Goal: Task Accomplishment & Management: Manage account settings

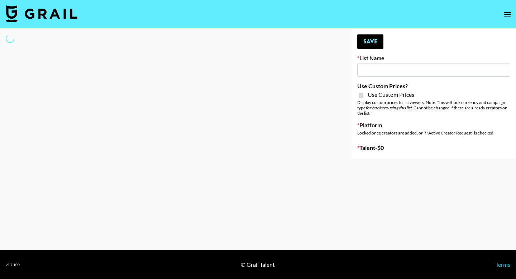
type input "Yoga/Wellness & Mindfulness Creators for [DEMOGRAPHIC_DATA]"
checkbox input "true"
select select "Brand"
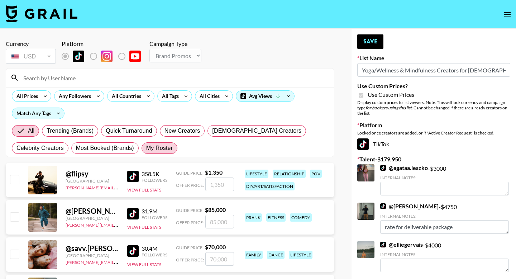
click at [152, 151] on span "My Roster" at bounding box center [159, 148] width 27 height 9
click at [146, 148] on input "My Roster" at bounding box center [146, 148] width 0 height 0
radio input "true"
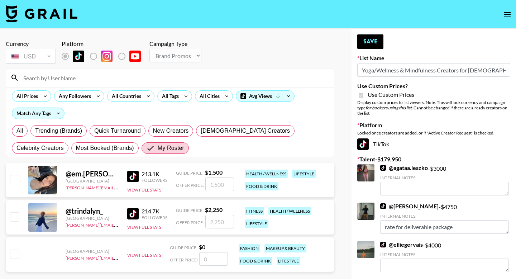
click at [17, 182] on input "checkbox" at bounding box center [14, 179] width 9 height 9
checkbox input "true"
type input "1500"
click at [370, 44] on button "Save" at bounding box center [370, 41] width 26 height 14
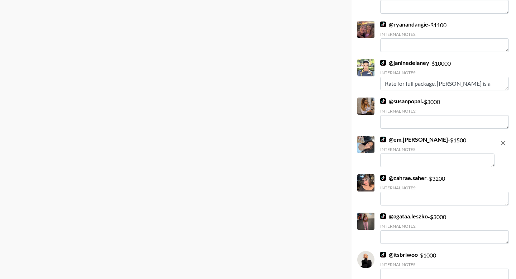
scroll to position [34, 0]
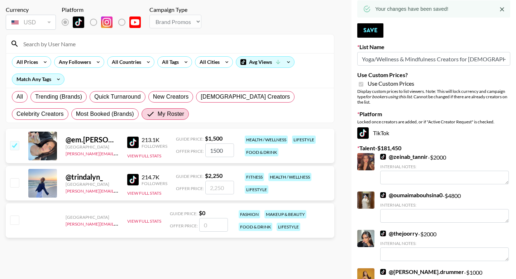
click at [249, 19] on div "Currency USD USD ​ Platform Campaign Type Choose Type... Song Promos Brand Prom…" at bounding box center [170, 18] width 329 height 25
